Goal: Information Seeking & Learning: Learn about a topic

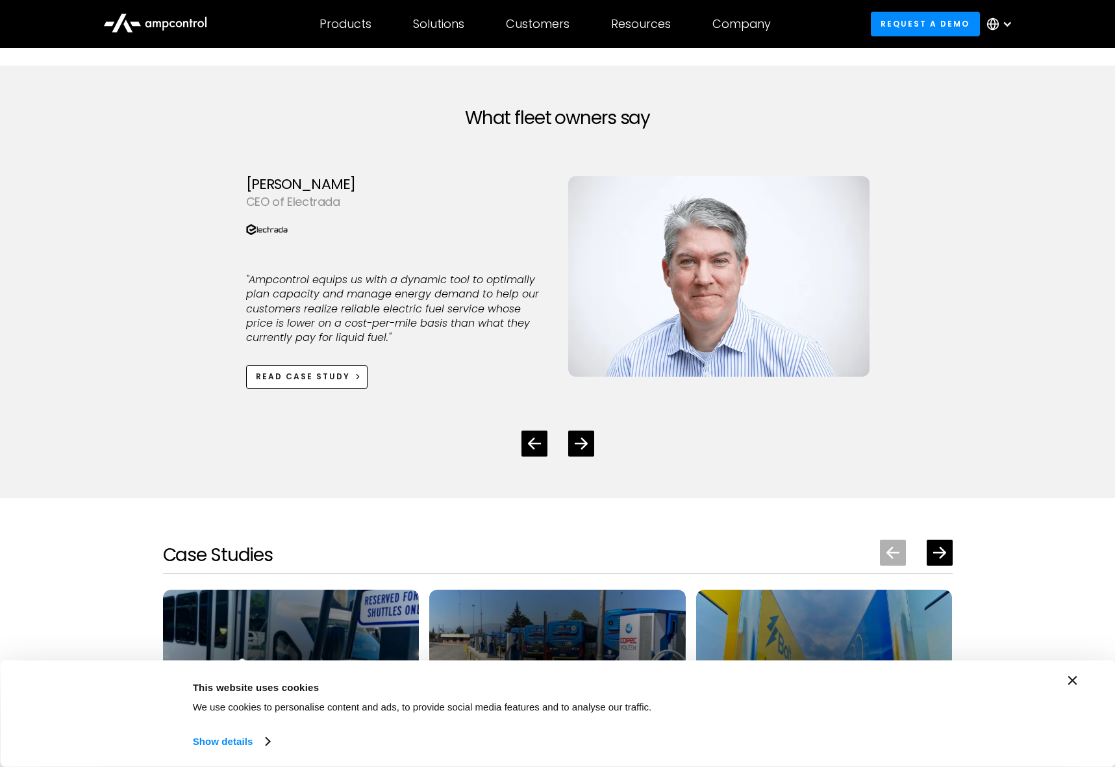
scroll to position [1808, 0]
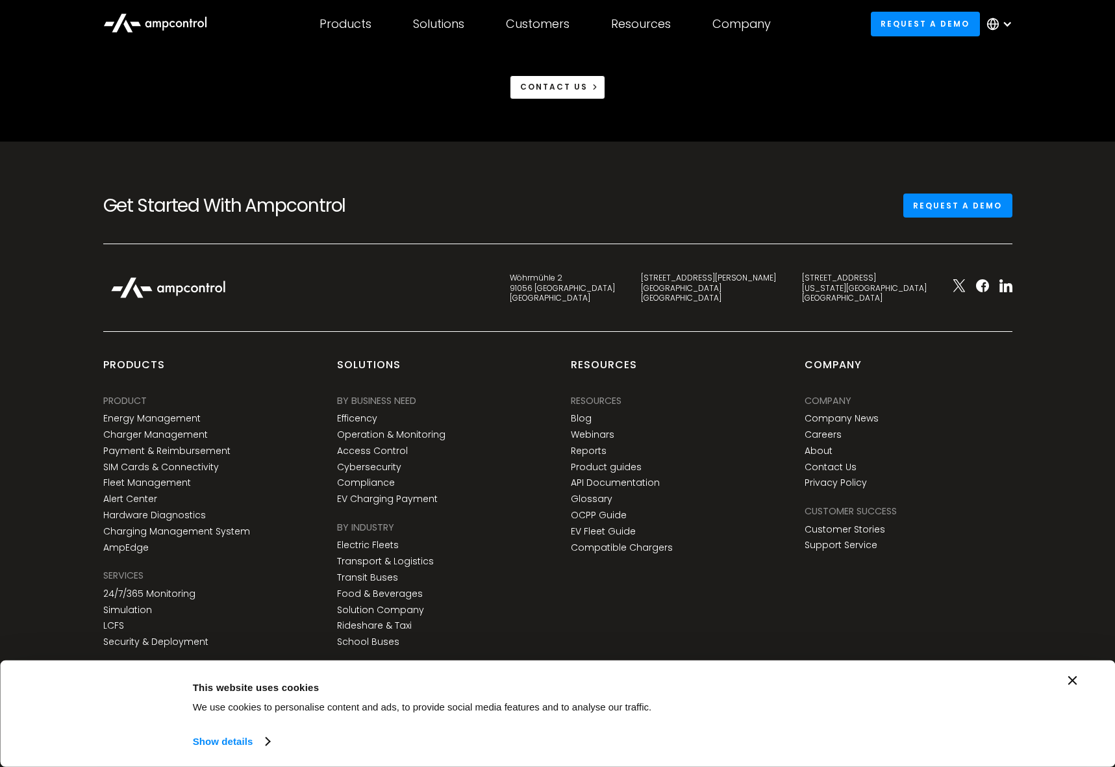
scroll to position [1888, 0]
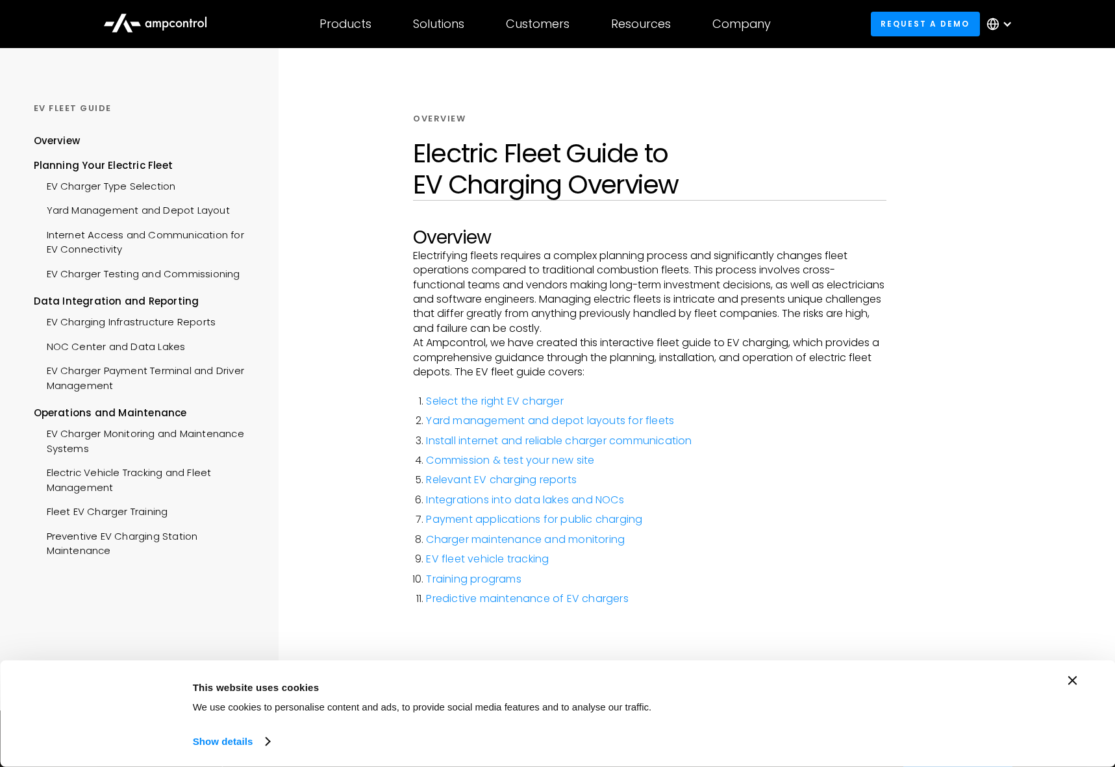
click at [906, 331] on div "Overview Electric Fleet Guide to EV Charging Overview Overview Electrifying fle…" at bounding box center [649, 379] width 630 height 662
